Goal: Find specific page/section: Find specific page/section

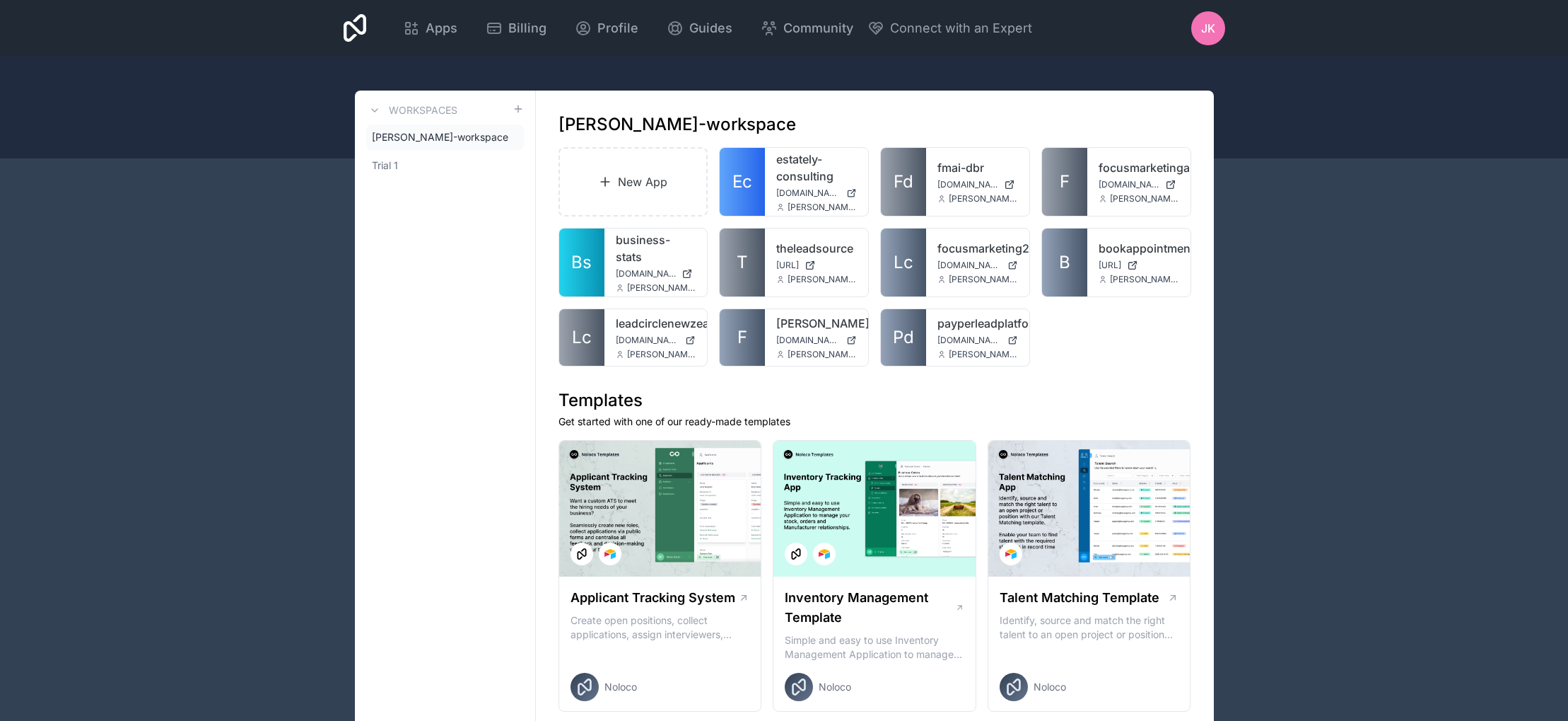
click at [765, 170] on link "Ec" at bounding box center [743, 181] width 45 height 68
click at [754, 167] on link "Pl" at bounding box center [743, 181] width 45 height 68
